Goal: Task Accomplishment & Management: Complete application form

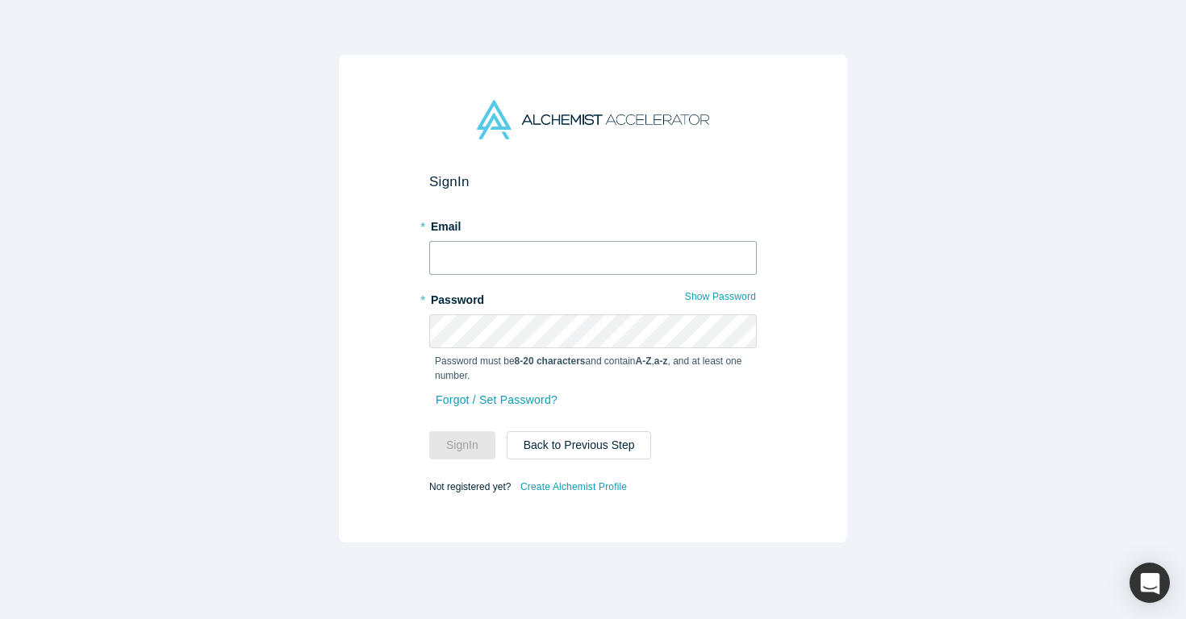
click at [523, 252] on input "text" at bounding box center [592, 258] width 327 height 34
type input "[EMAIL_ADDRESS][PERSON_NAME][DOMAIN_NAME]"
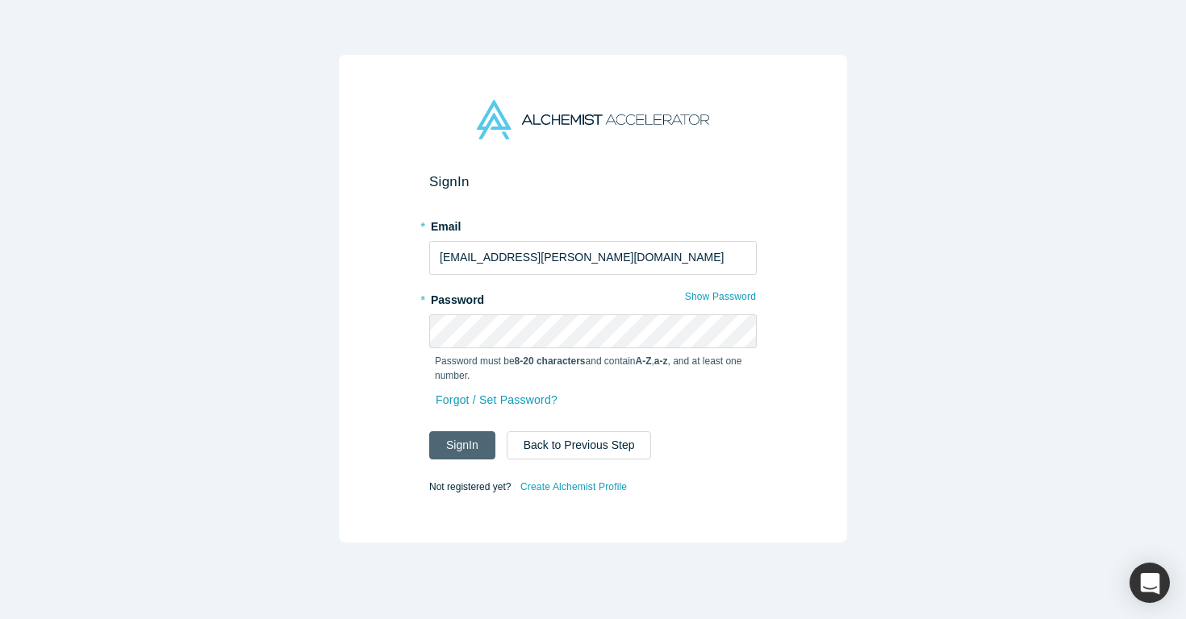
click at [478, 436] on button "Sign In" at bounding box center [462, 446] width 66 height 28
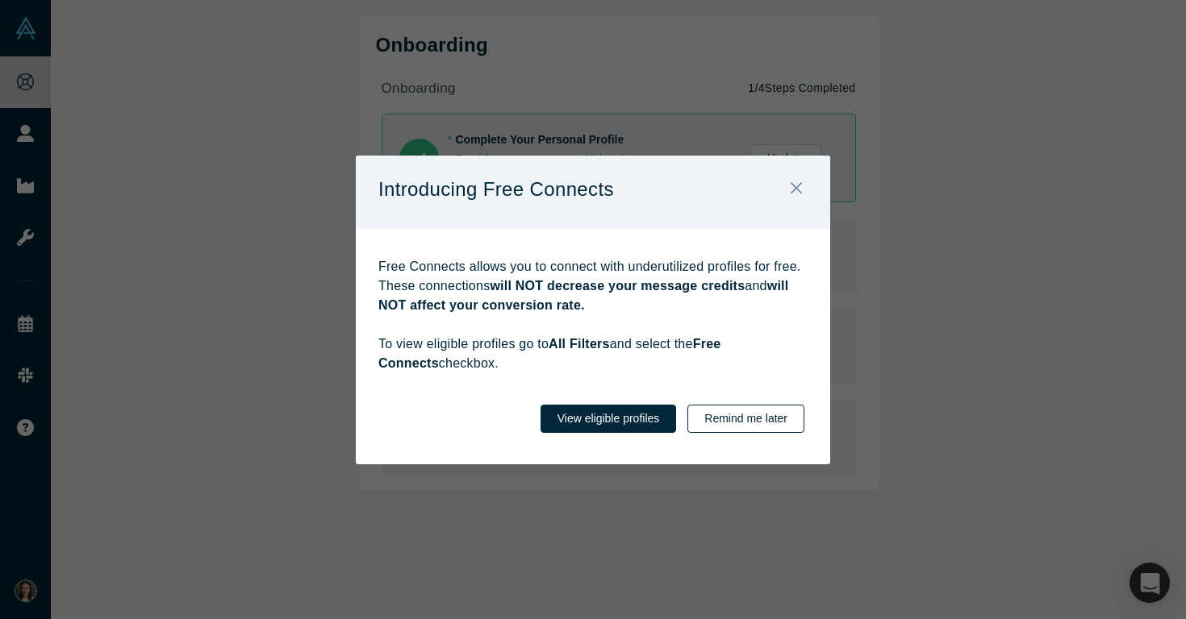
click at [723, 413] on button "Remind me later" at bounding box center [745, 419] width 117 height 28
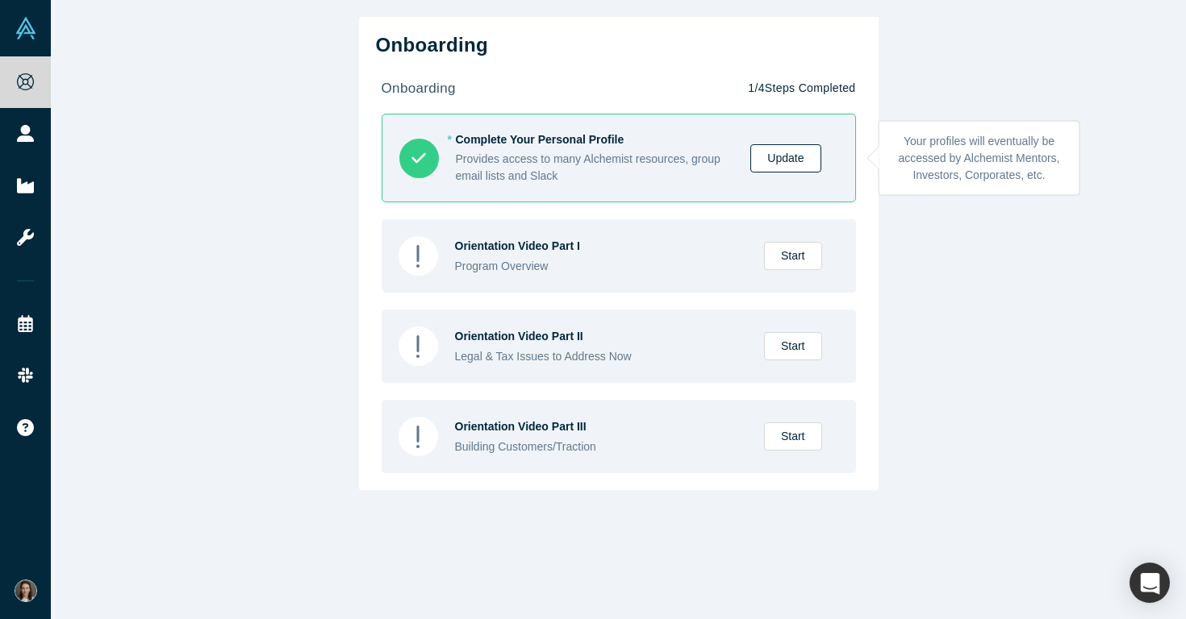
click at [790, 157] on link "Update" at bounding box center [785, 158] width 70 height 28
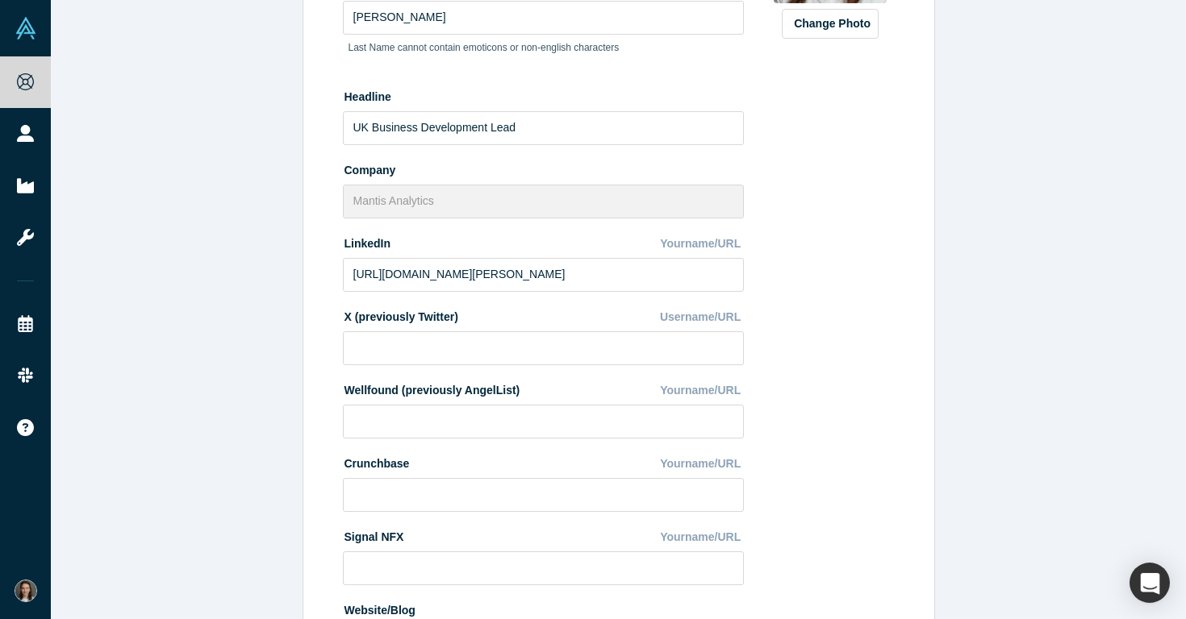
scroll to position [515, 0]
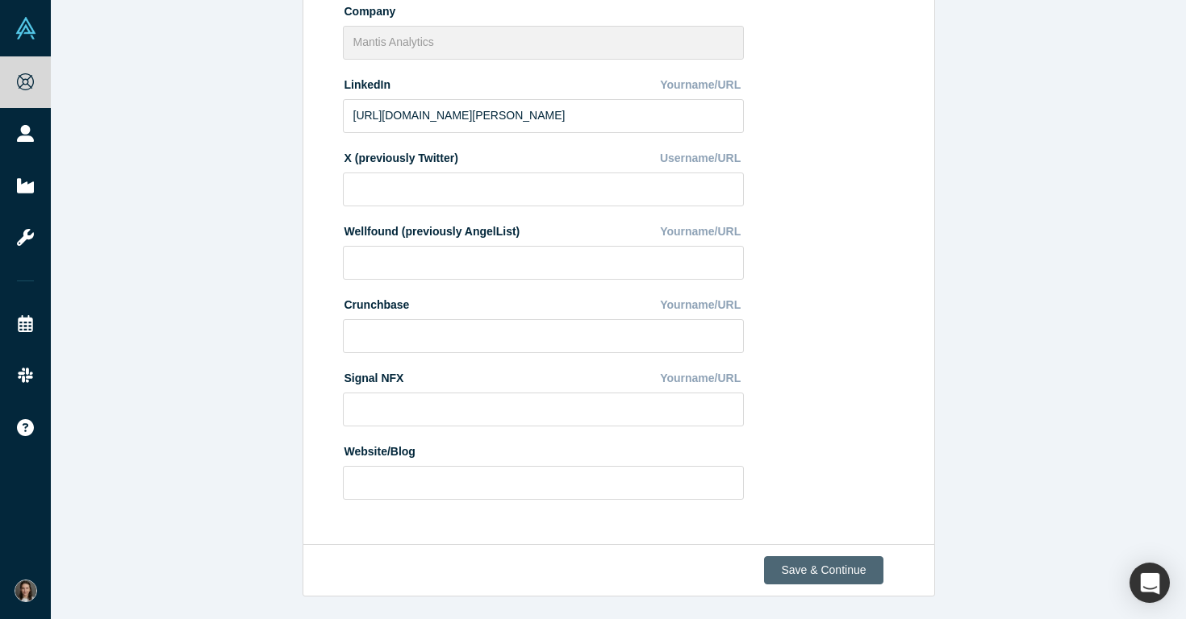
click at [807, 578] on button "Save & Continue" at bounding box center [823, 571] width 119 height 28
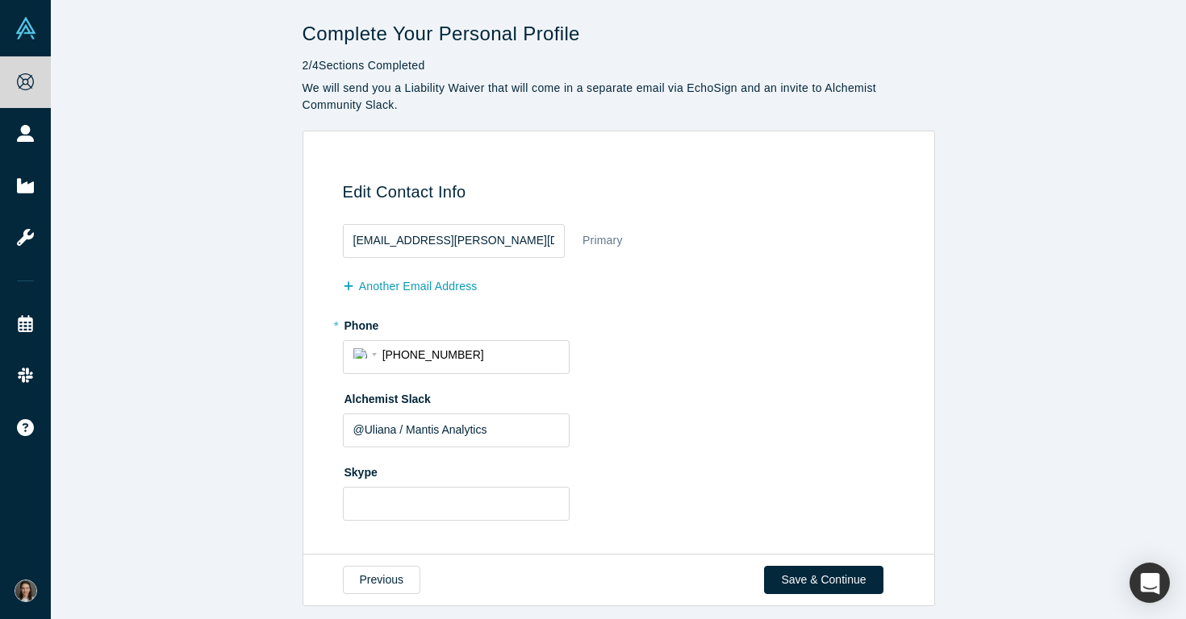
scroll to position [10, 0]
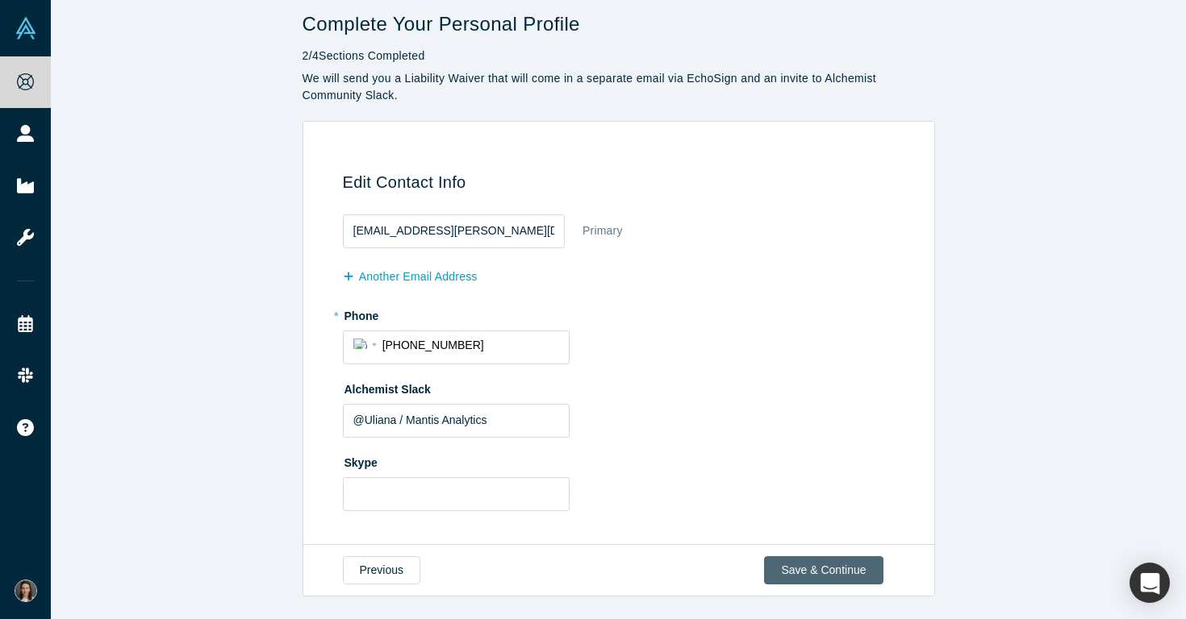
click at [804, 567] on button "Save & Continue" at bounding box center [823, 571] width 119 height 28
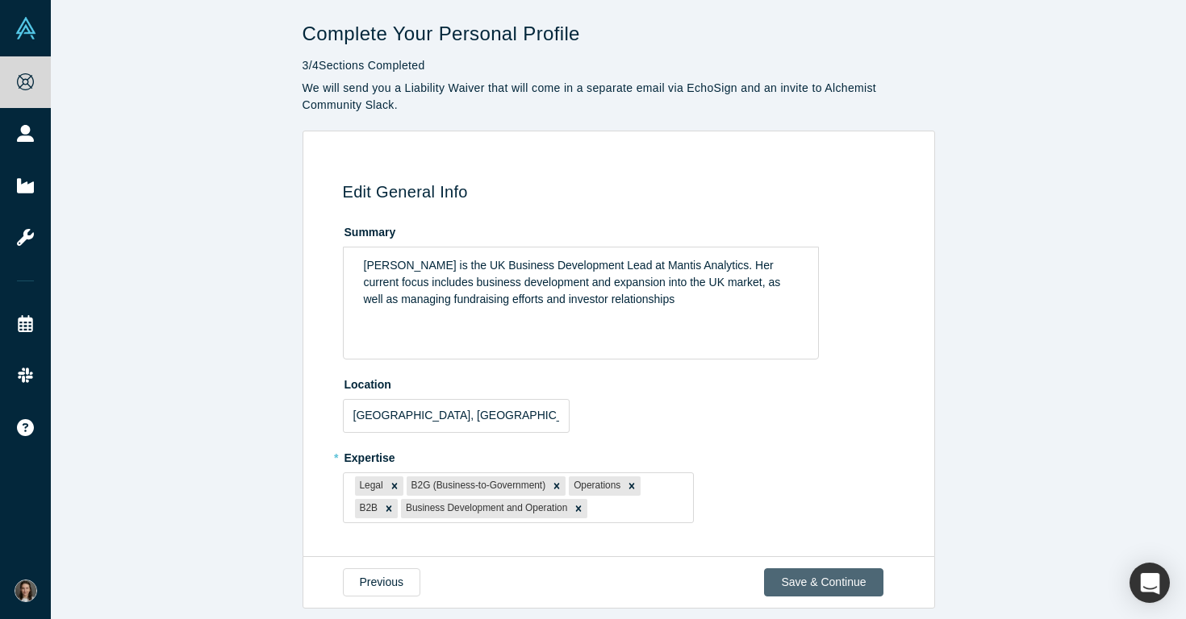
click at [813, 586] on button "Save & Continue" at bounding box center [823, 583] width 119 height 28
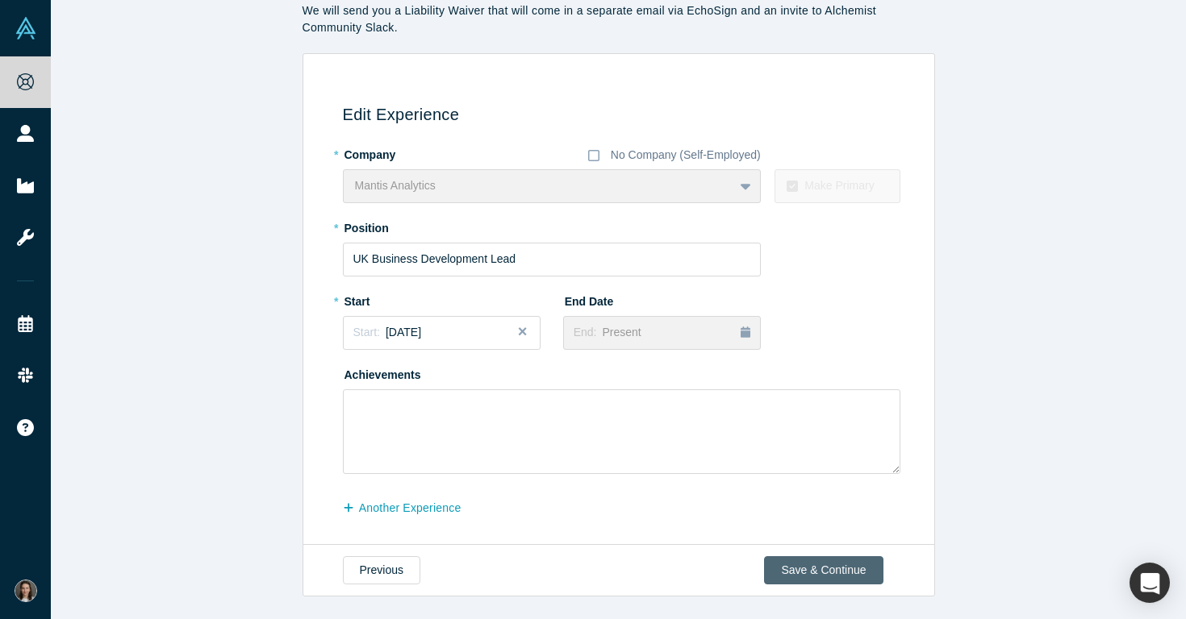
scroll to position [75, 0]
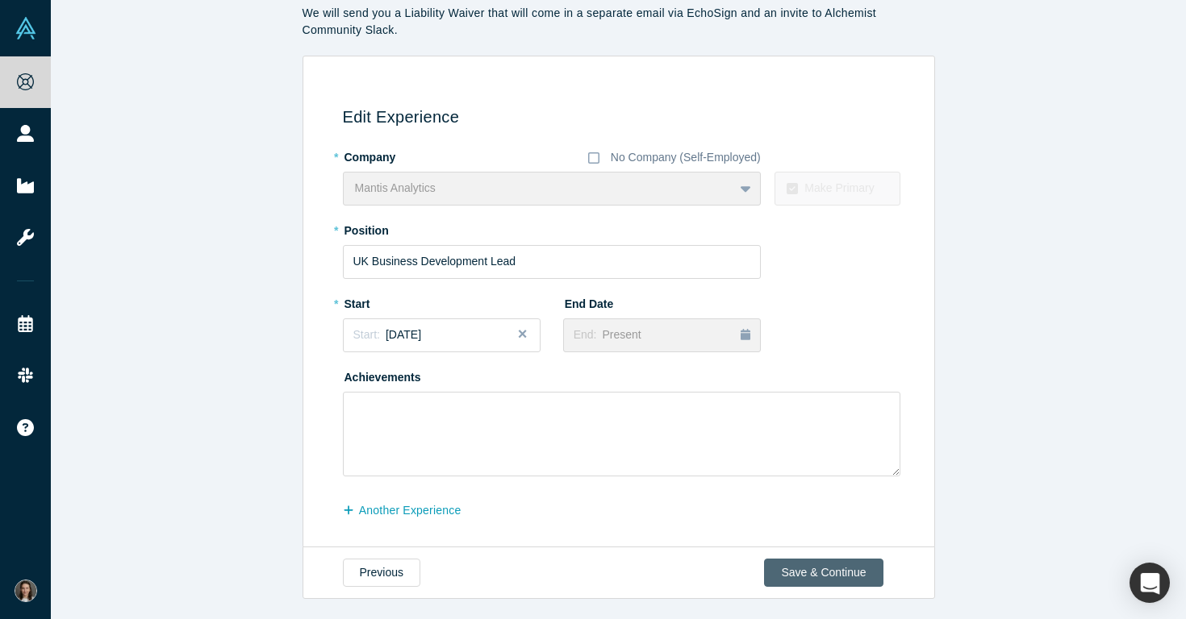
click at [832, 567] on button "Save & Continue" at bounding box center [823, 573] width 119 height 28
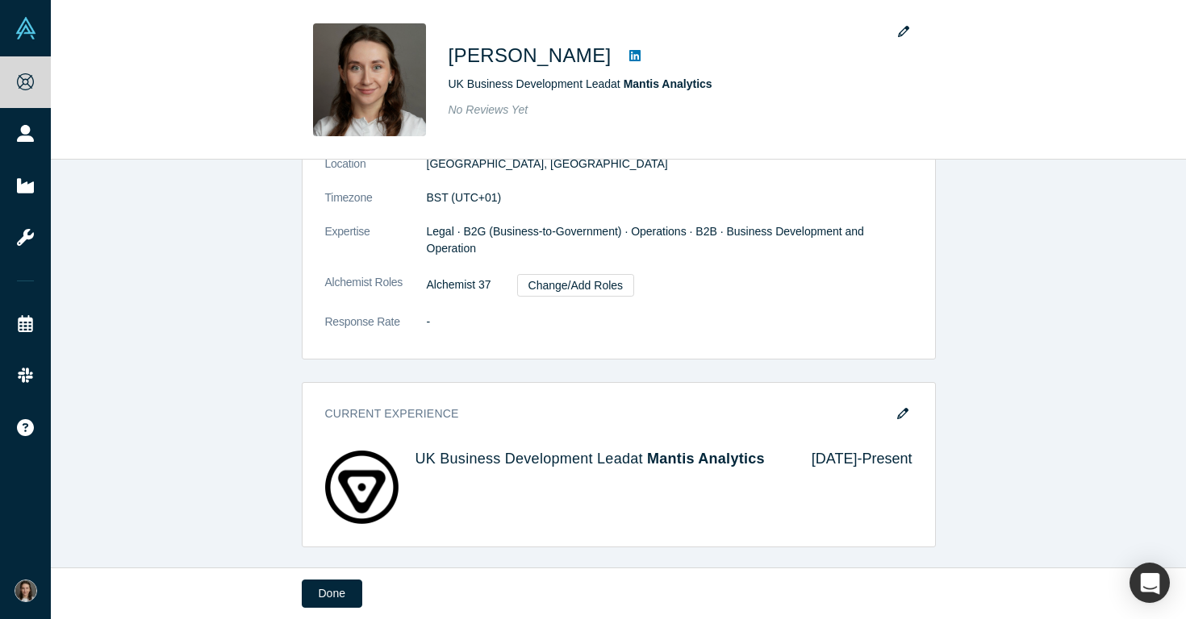
scroll to position [0, 0]
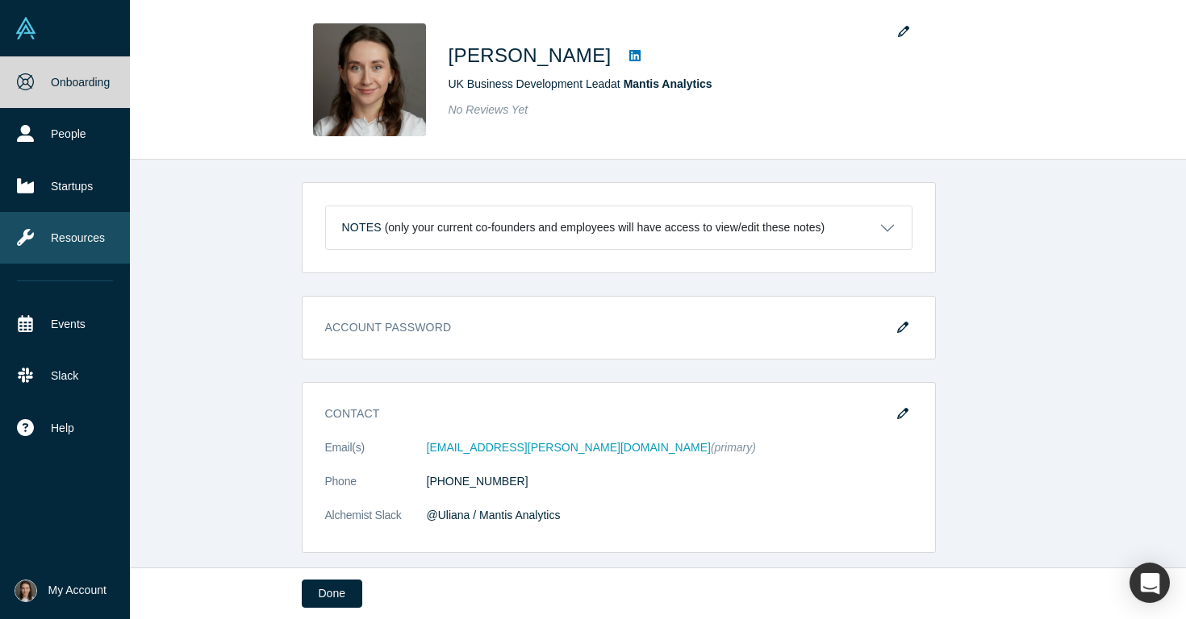
click at [77, 256] on link "Resources" at bounding box center [65, 238] width 130 height 52
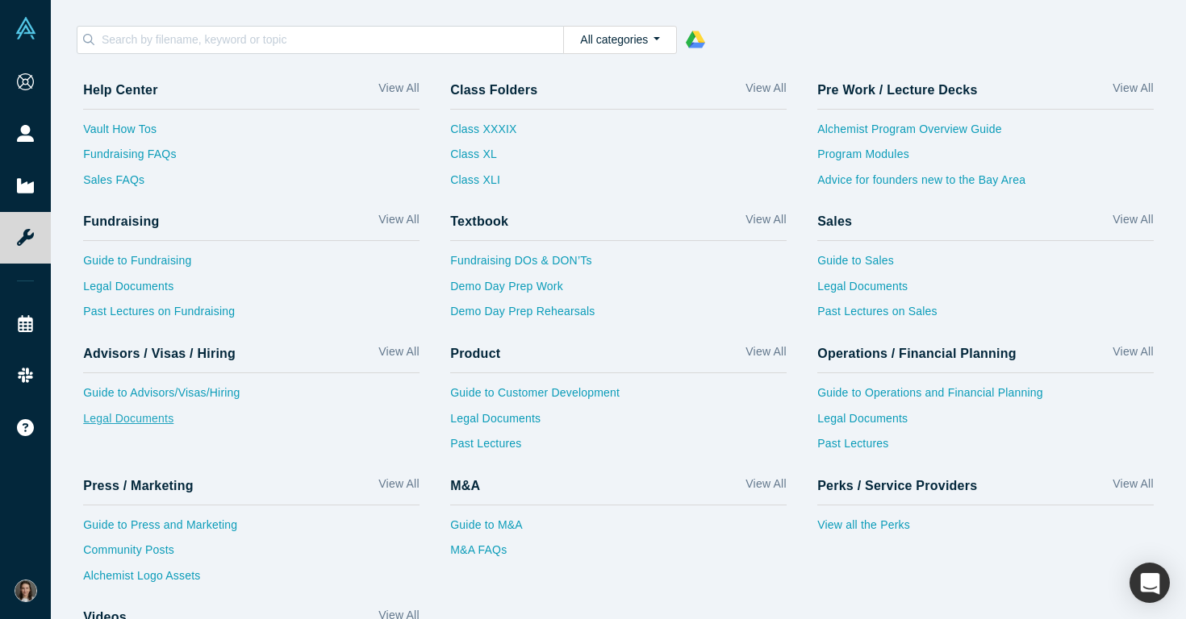
click at [155, 423] on link "Legal Documents" at bounding box center [251, 424] width 336 height 26
